Goal: Task Accomplishment & Management: Use online tool/utility

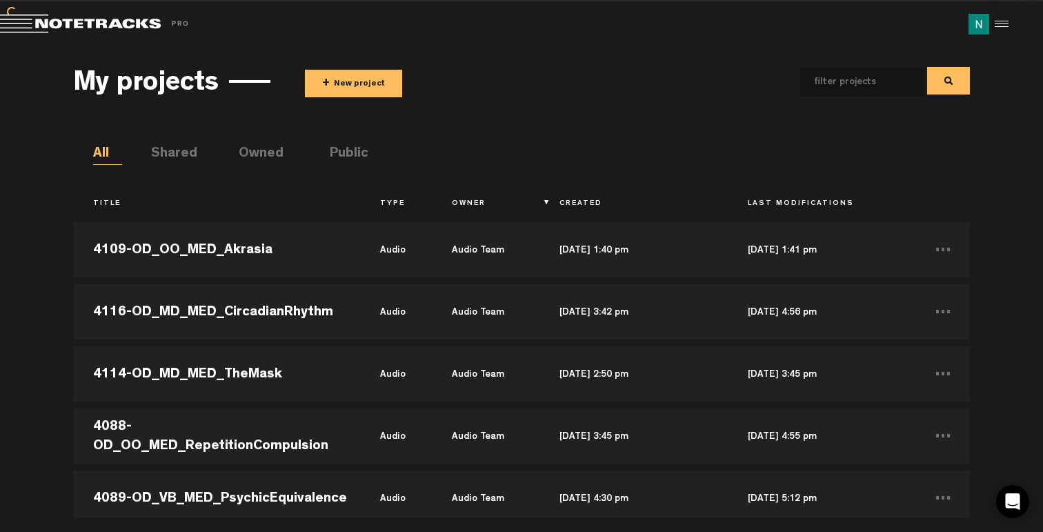
click at [333, 85] on button "+ New project" at bounding box center [353, 84] width 97 height 28
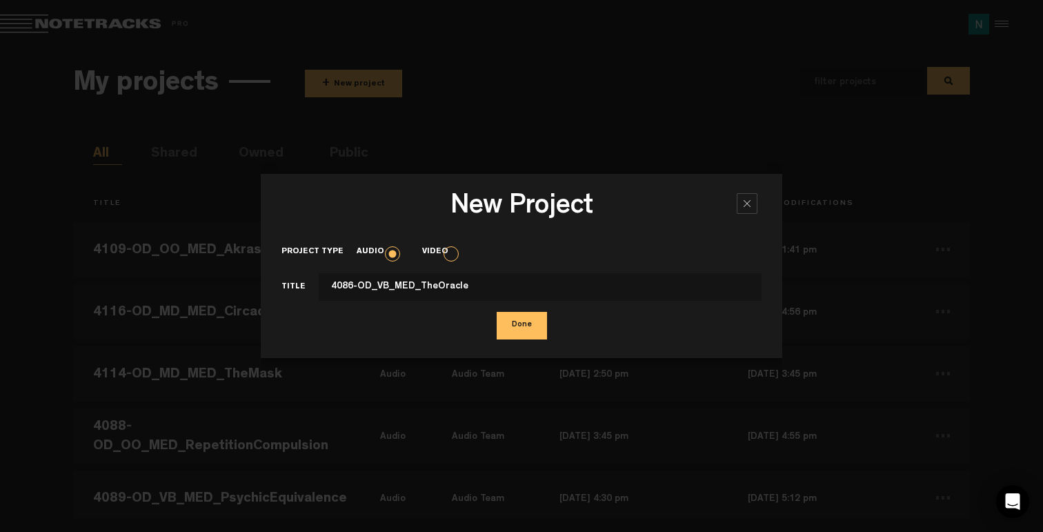
type input "4086-OD_VB_MED_TheOracle"
click at [525, 333] on button "Done" at bounding box center [522, 326] width 50 height 28
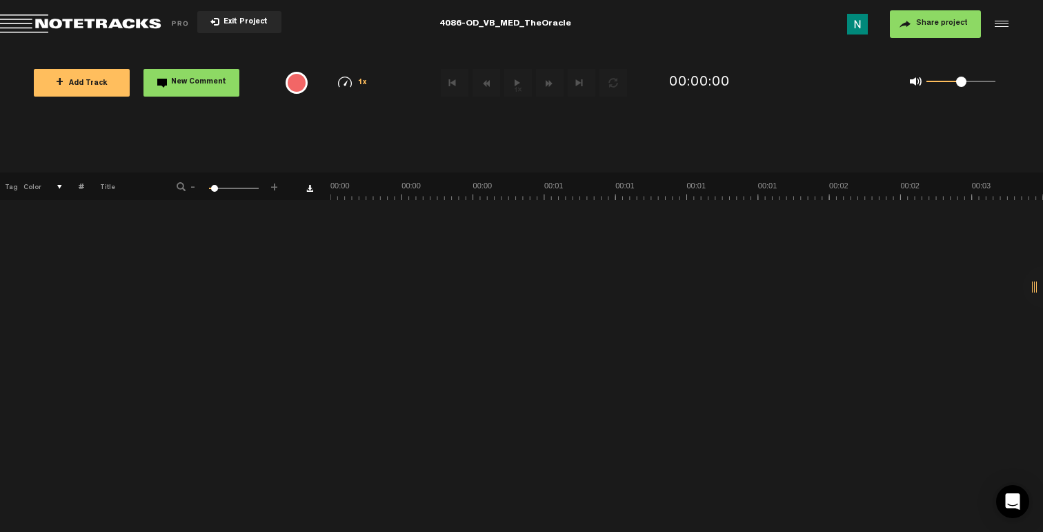
click at [924, 25] on span "Share project" at bounding box center [942, 23] width 52 height 8
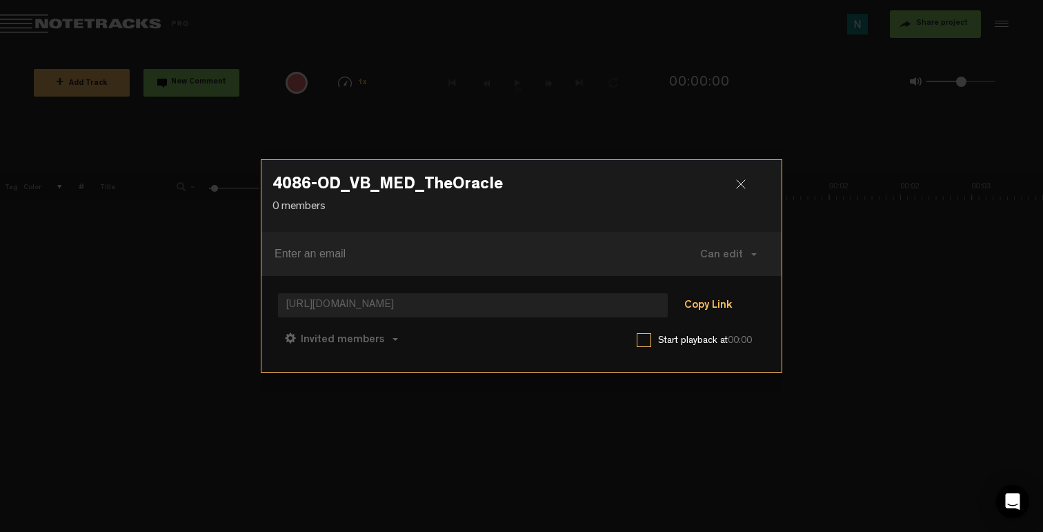
click at [704, 304] on button "Copy Link" at bounding box center [708, 306] width 75 height 28
click at [424, 341] on span "Can comment" at bounding box center [403, 340] width 70 height 11
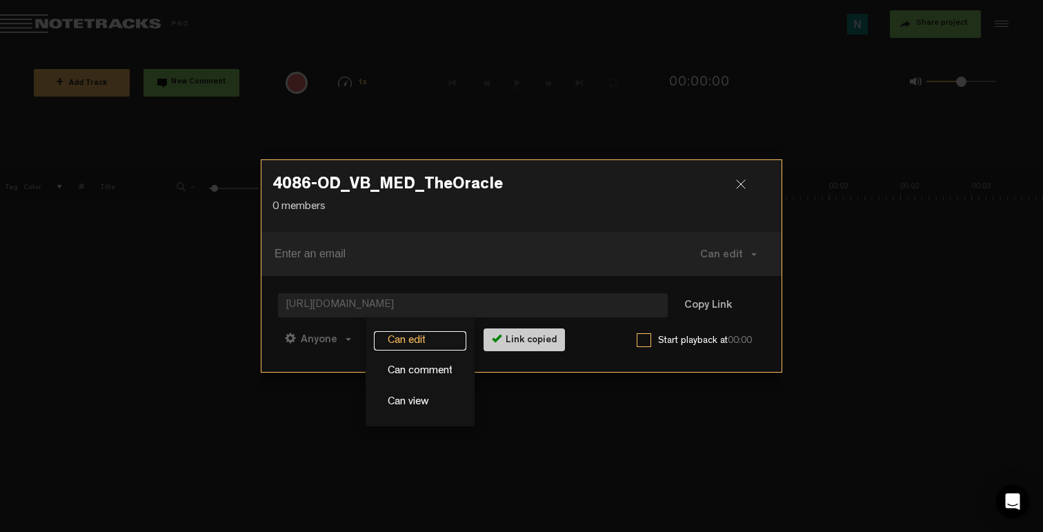
click at [413, 337] on link "Can edit" at bounding box center [420, 341] width 92 height 20
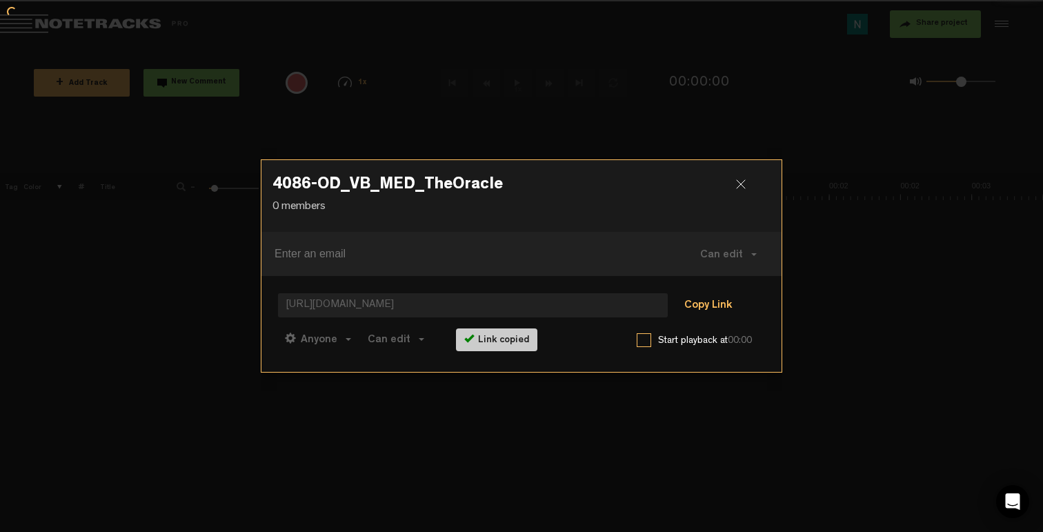
click at [704, 304] on button "Copy Link" at bounding box center [708, 306] width 75 height 28
click at [733, 182] on h3 "4086-OD_VB_MED_TheOracle" at bounding box center [521, 188] width 498 height 22
click at [741, 189] on div at bounding box center [746, 189] width 21 height 21
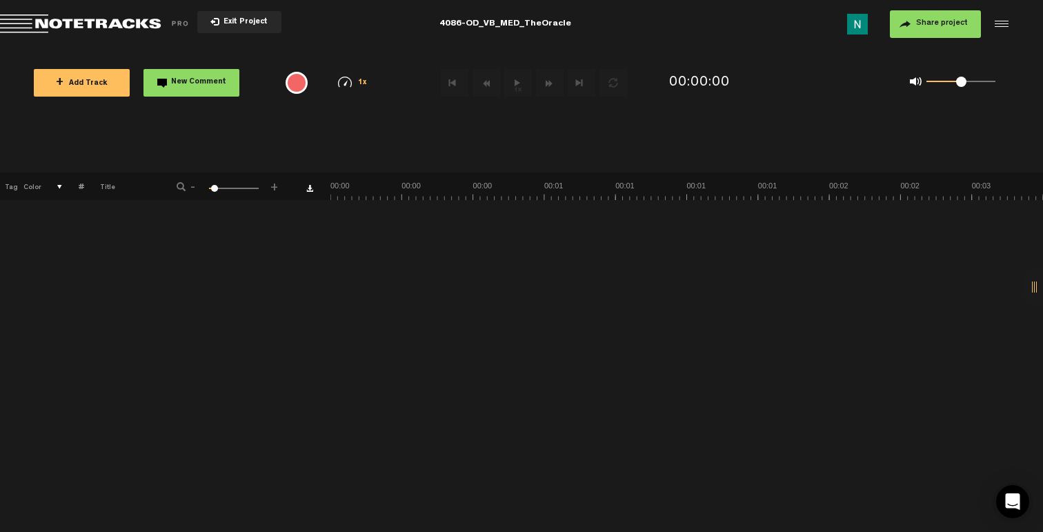
click at [87, 86] on span "+ Add Track" at bounding box center [82, 84] width 52 height 8
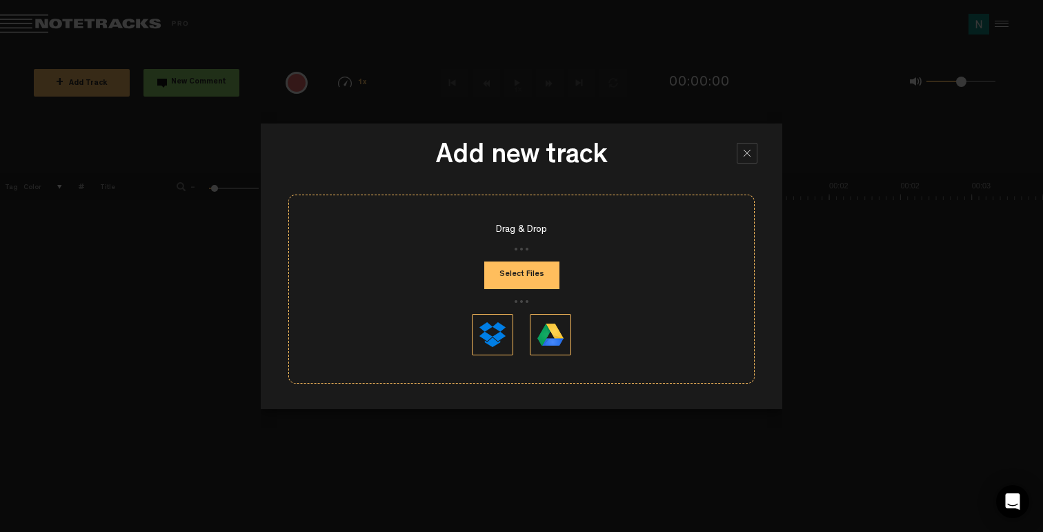
click at [542, 278] on button "Select Files" at bounding box center [521, 275] width 75 height 28
